Goal: Task Accomplishment & Management: Use online tool/utility

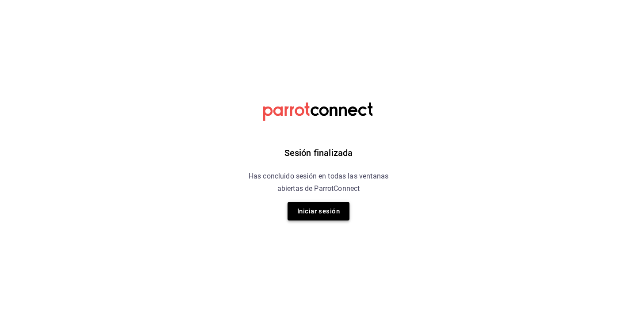
click at [326, 212] on button "Iniciar sesión" at bounding box center [318, 211] width 62 height 19
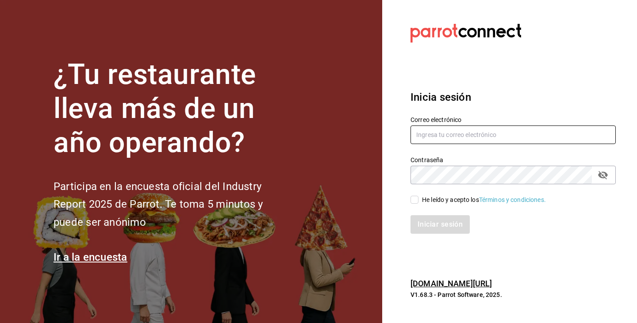
type input "contacto@nutricionavanzada.mx"
click at [412, 199] on input "He leído y acepto los Términos y condiciones." at bounding box center [414, 200] width 8 height 8
checkbox input "true"
click at [425, 223] on button "Iniciar sesión" at bounding box center [440, 224] width 60 height 19
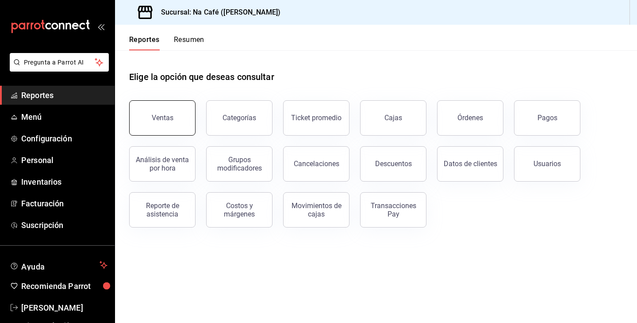
click at [157, 109] on button "Ventas" at bounding box center [162, 117] width 66 height 35
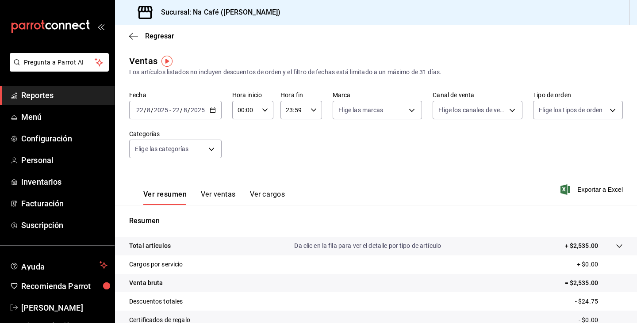
click at [219, 110] on div "[DATE] [DATE] - [DATE] [DATE]" at bounding box center [175, 110] width 92 height 19
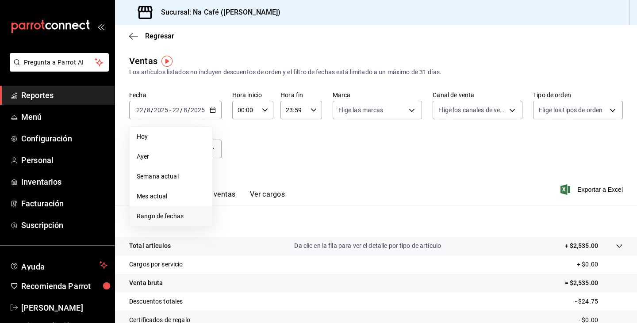
click at [178, 216] on span "Rango de fechas" at bounding box center [171, 216] width 69 height 9
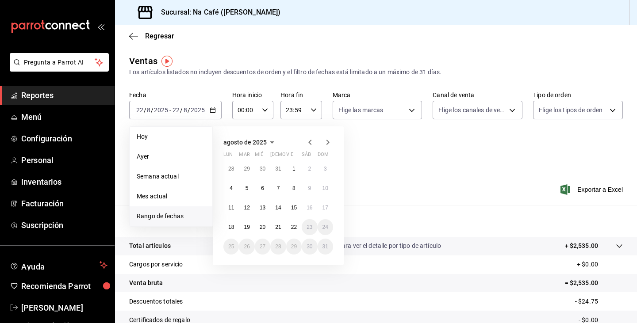
click at [312, 144] on icon "button" at bounding box center [310, 142] width 11 height 11
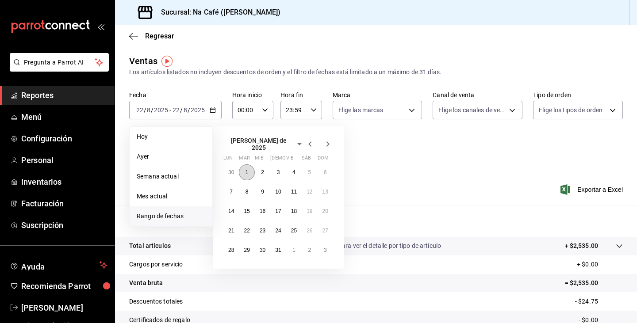
click at [250, 168] on button "1" at bounding box center [246, 172] width 15 height 16
click at [280, 250] on button "31" at bounding box center [277, 250] width 15 height 16
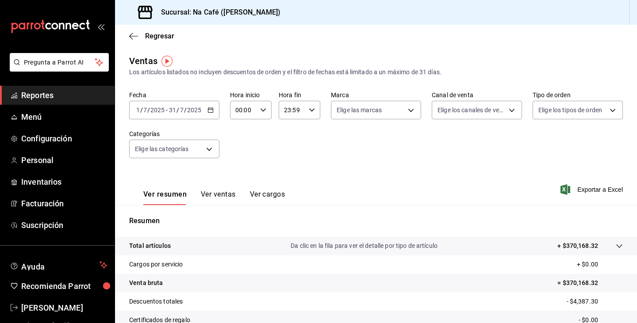
click at [254, 109] on input "00:00" at bounding box center [243, 110] width 27 height 18
click at [303, 141] on div at bounding box center [318, 161] width 637 height 323
click at [366, 114] on body "Pregunta a Parrot AI Reportes Menú Configuración Personal Inventarios Facturaci…" at bounding box center [318, 161] width 637 height 323
drag, startPoint x: 355, startPoint y: 145, endPoint x: 354, endPoint y: 174, distance: 28.8
click at [354, 174] on ul "Ver todas Na Café Nutrición Avanzada Nunzia Eyewear Piú Essentials" at bounding box center [372, 187] width 88 height 120
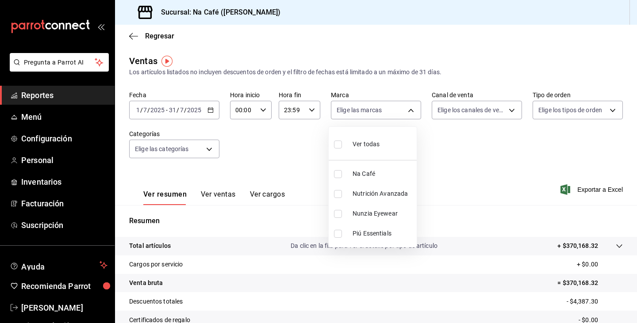
click at [442, 134] on div at bounding box center [318, 161] width 637 height 323
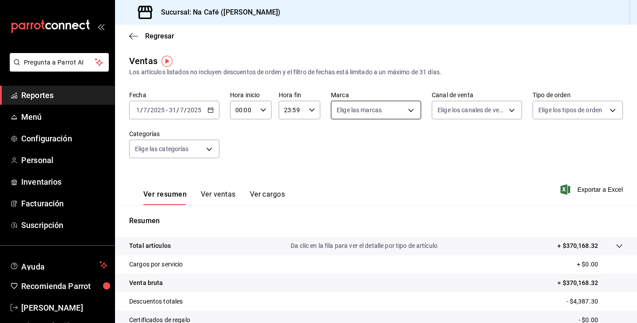
click at [393, 115] on body "Pregunta a Parrot AI Reportes Menú Configuración Personal Inventarios Facturaci…" at bounding box center [318, 161] width 637 height 323
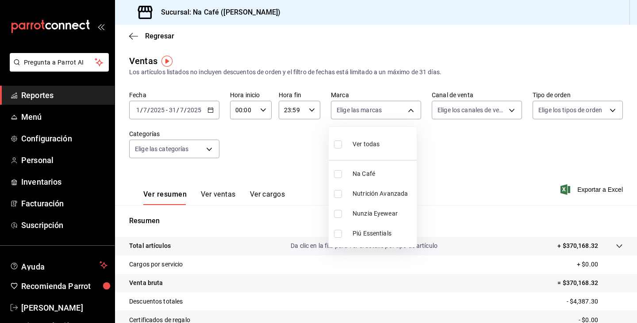
click at [364, 168] on li "Na Café" at bounding box center [372, 174] width 88 height 20
type input "47c215c2-fcab-4eae-87e6-fc2b81f22ec3"
checkbox input "true"
click at [502, 111] on div at bounding box center [318, 161] width 637 height 323
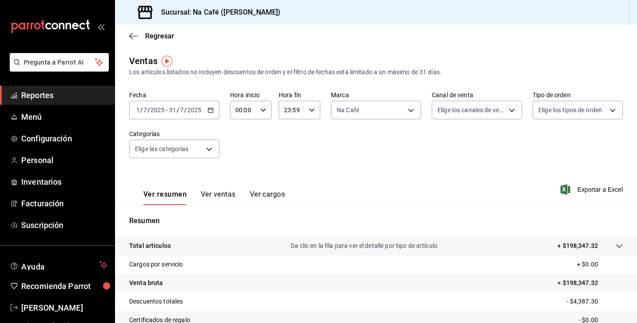
click at [502, 111] on body "Pregunta a Parrot AI Reportes Menú Configuración Personal Inventarios Facturaci…" at bounding box center [318, 161] width 637 height 323
click at [459, 139] on div "Ver todos" at bounding box center [456, 143] width 46 height 19
type input "PARROT,UBER_EATS,RAPPI,DIDI_FOOD,ONLINE"
checkbox input "true"
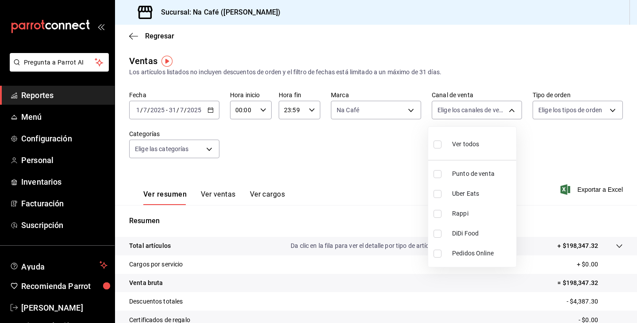
checkbox input "true"
click at [568, 108] on div at bounding box center [318, 161] width 637 height 323
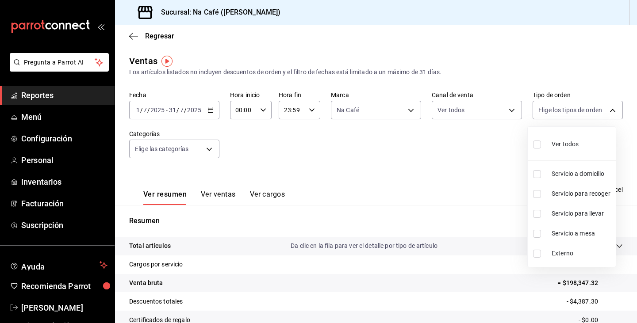
click at [568, 108] on body "Pregunta a Parrot AI Reportes Menú Configuración Personal Inventarios Facturaci…" at bounding box center [318, 161] width 637 height 323
click at [560, 145] on span "Ver todos" at bounding box center [564, 144] width 27 height 9
type input "63ab2380-2692-4d59-8255-41fad77d8871,8085e5ef-fe92-42a3-a685-fa52261b3036,46001…"
checkbox input "true"
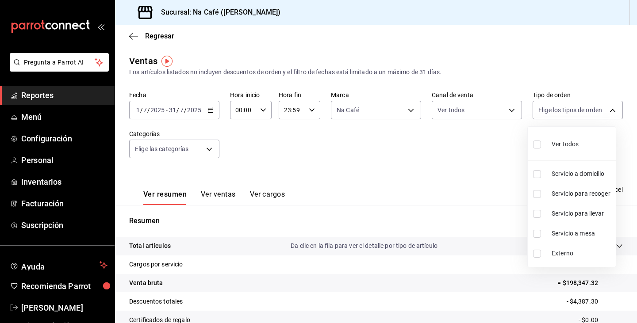
checkbox input "true"
click at [306, 164] on div at bounding box center [318, 161] width 637 height 323
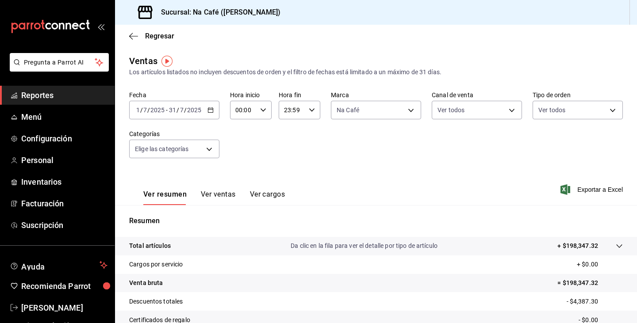
drag, startPoint x: 409, startPoint y: 95, endPoint x: 407, endPoint y: 100, distance: 5.7
click at [408, 99] on div "Marca Na Café 47c215c2-fcab-4eae-87e6-fc2b81f22ec3" at bounding box center [376, 105] width 90 height 28
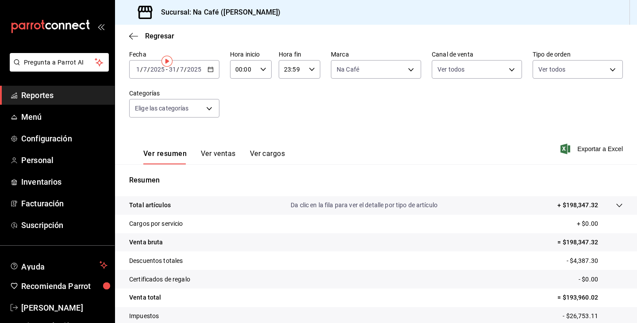
scroll to position [100, 0]
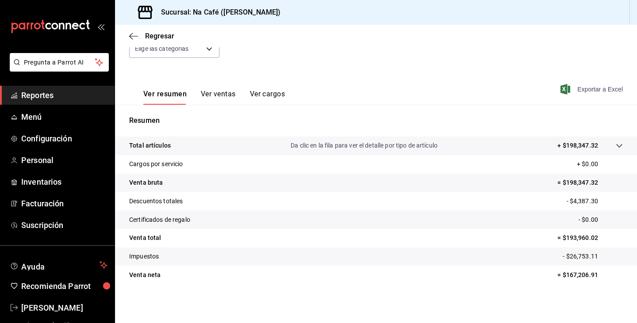
click at [569, 90] on span "Exportar a Excel" at bounding box center [592, 89] width 61 height 11
click at [209, 91] on button "Ver ventas" at bounding box center [218, 97] width 35 height 15
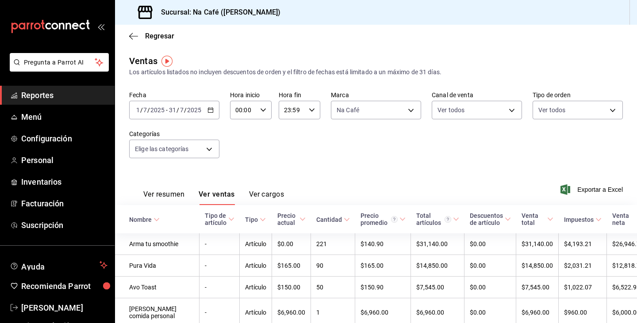
click at [163, 61] on img "button" at bounding box center [166, 61] width 11 height 11
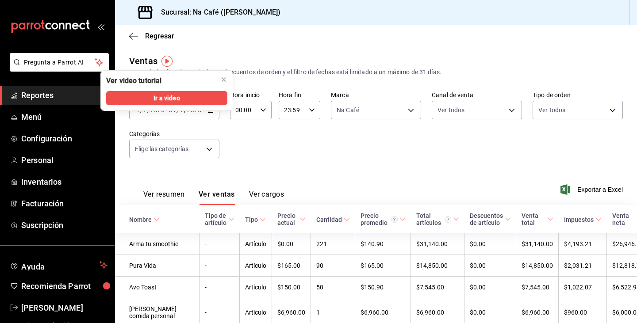
click at [164, 61] on img "button" at bounding box center [166, 61] width 11 height 11
click at [357, 27] on div "Regresar" at bounding box center [376, 36] width 522 height 23
click at [223, 80] on icon "close" at bounding box center [223, 79] width 7 height 7
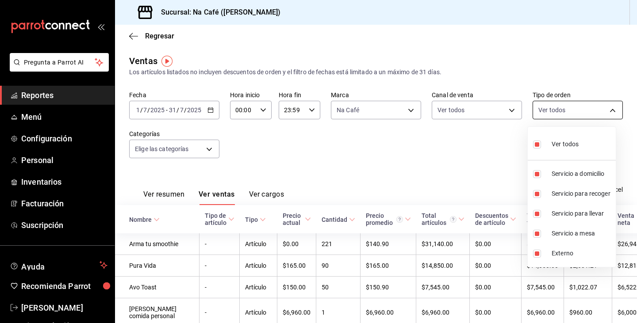
click at [566, 111] on body "Pregunta a Parrot AI Reportes Menú Configuración Personal Inventarios Facturaci…" at bounding box center [318, 161] width 637 height 323
click at [566, 111] on div at bounding box center [318, 161] width 637 height 323
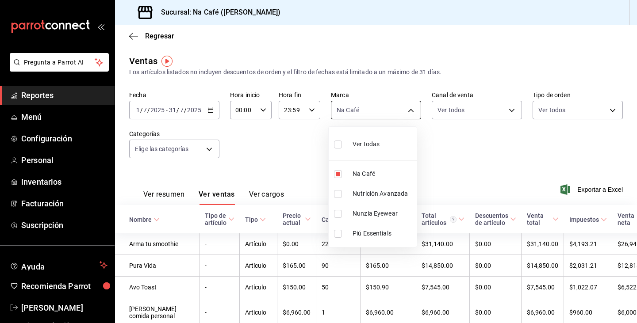
click at [355, 113] on body "Pregunta a Parrot AI Reportes Menú Configuración Personal Inventarios Facturaci…" at bounding box center [318, 161] width 637 height 323
click at [261, 154] on div at bounding box center [318, 161] width 637 height 323
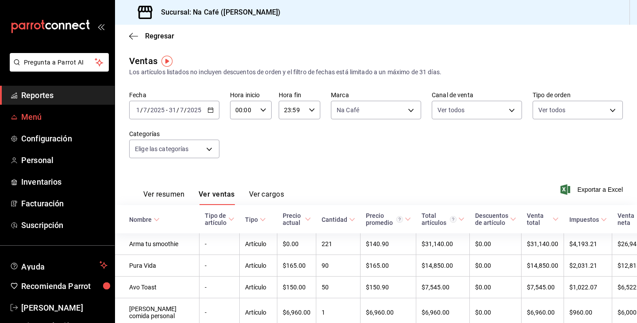
click at [47, 120] on span "Menú" at bounding box center [64, 117] width 86 height 12
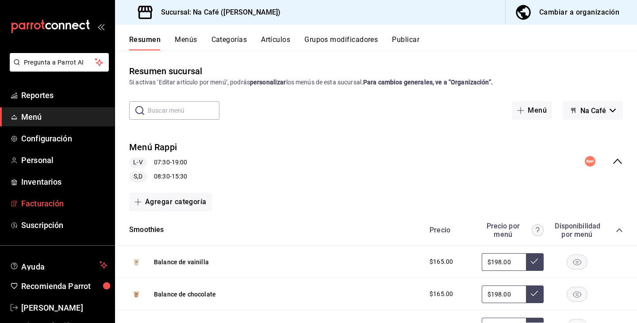
click at [65, 197] on link "Facturación" at bounding box center [57, 203] width 115 height 19
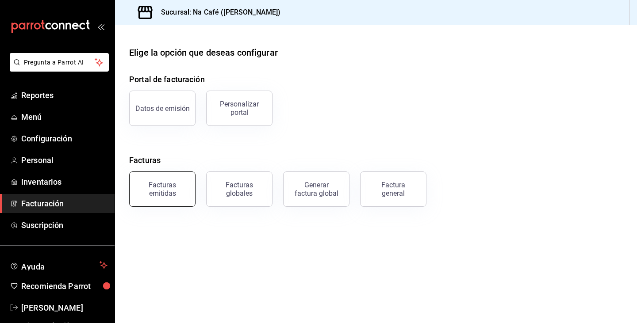
click at [186, 197] on div "Facturas emitidas" at bounding box center [162, 189] width 55 height 17
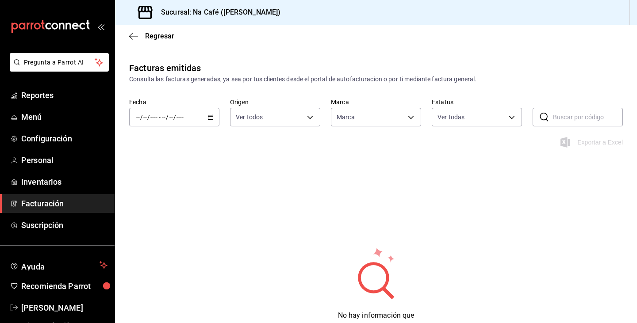
type input "47c215c2-fcab-4eae-87e6-fc2b81f22ec3,a272d3d9-eb3c-419b-9379-c2c0032a49e6,b248e…"
click at [210, 115] on icon "button" at bounding box center [210, 117] width 6 height 6
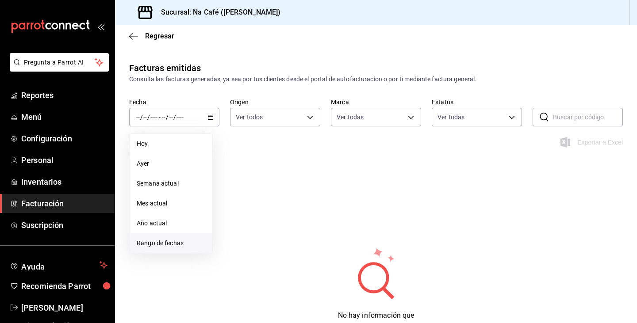
click at [179, 242] on span "Rango de fechas" at bounding box center [171, 243] width 69 height 9
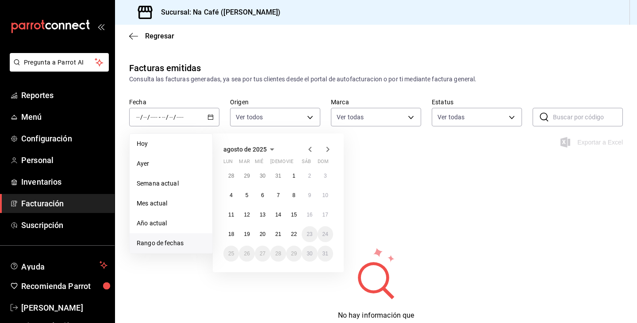
click at [310, 149] on icon "button" at bounding box center [310, 149] width 11 height 11
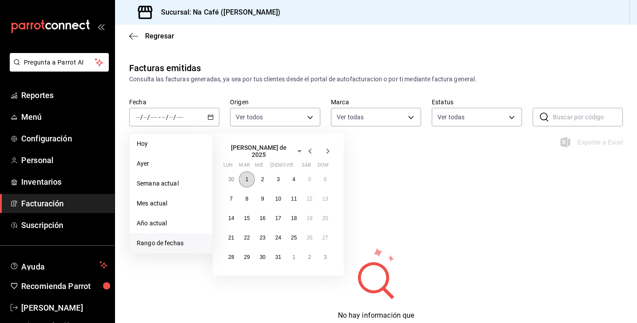
click at [249, 180] on button "1" at bounding box center [246, 180] width 15 height 16
click at [324, 151] on icon "button" at bounding box center [327, 151] width 11 height 11
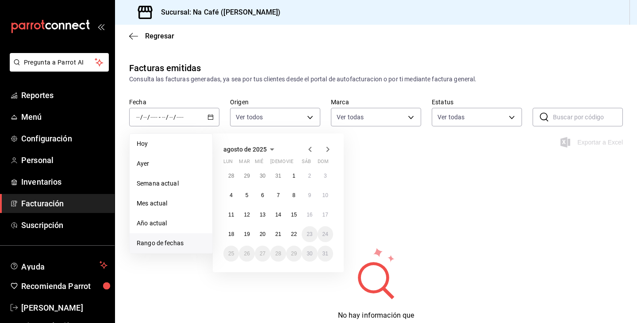
click at [310, 151] on icon "button" at bounding box center [309, 149] width 3 height 5
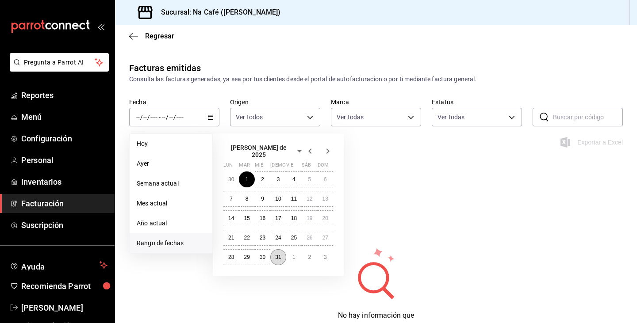
click at [278, 254] on abbr "31" at bounding box center [278, 257] width 6 height 6
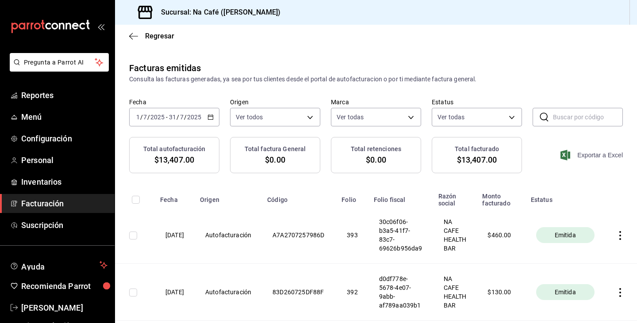
click at [592, 155] on span "Exportar a Excel" at bounding box center [592, 155] width 61 height 11
